Goal: Information Seeking & Learning: Learn about a topic

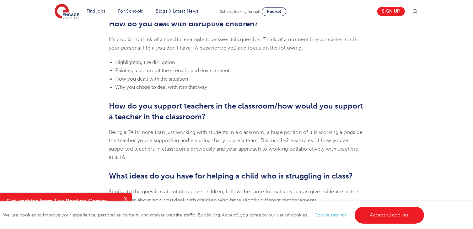
scroll to position [691, 0]
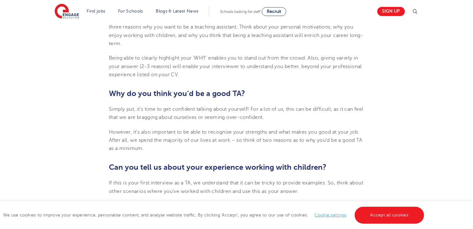
scroll to position [220, 0]
